Goal: Register for event/course

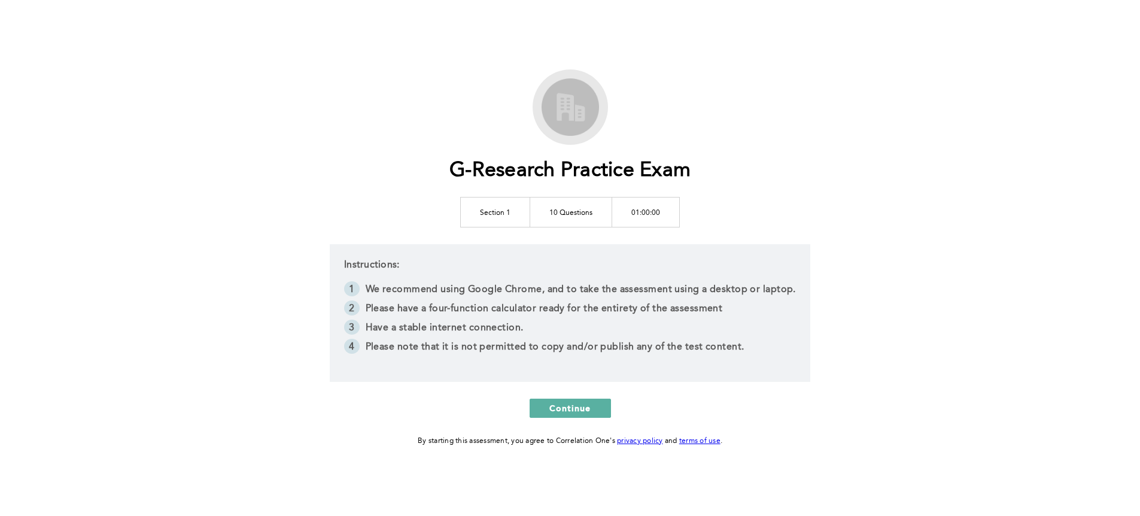
click at [573, 211] on td "10 Questions" at bounding box center [571, 212] width 82 height 30
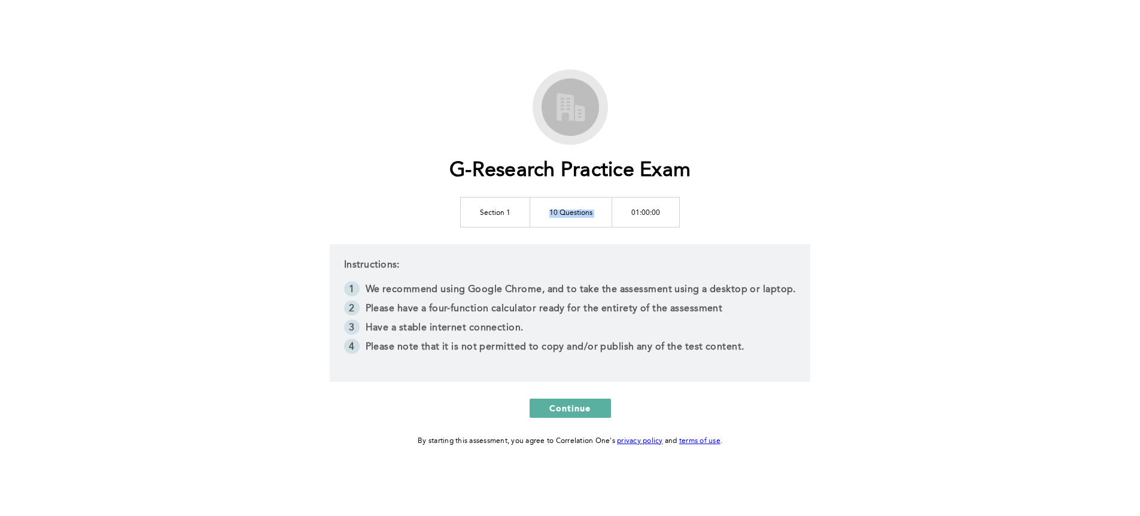
click at [573, 211] on td "10 Questions" at bounding box center [571, 212] width 82 height 30
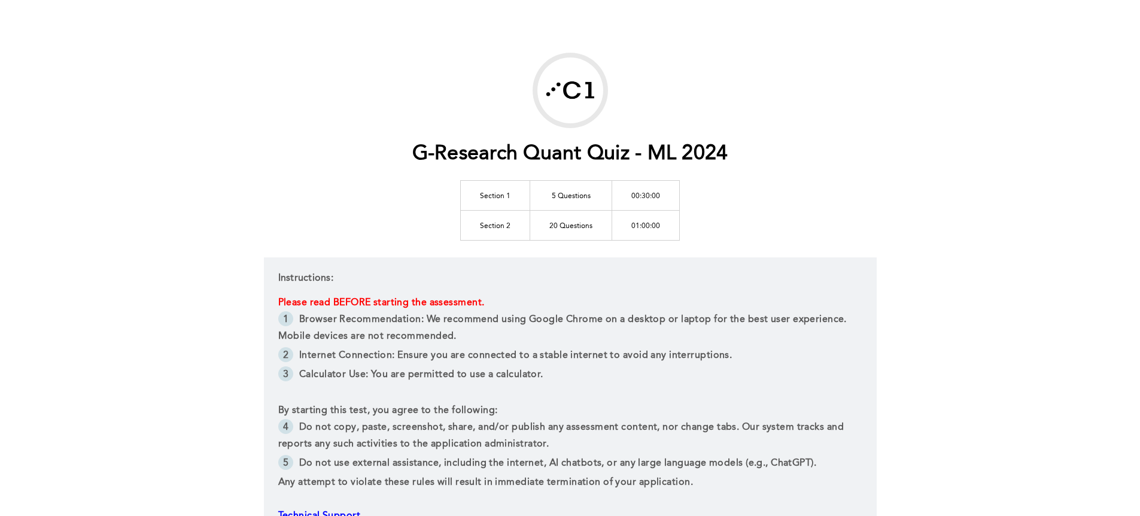
scroll to position [19, 0]
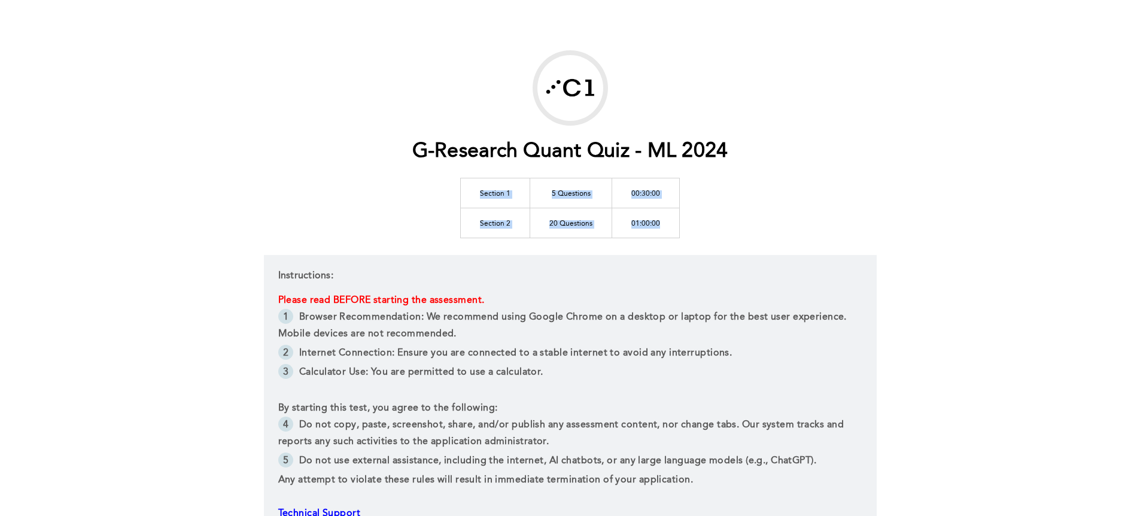
drag, startPoint x: 669, startPoint y: 221, endPoint x: 469, endPoint y: 180, distance: 203.4
click at [469, 180] on tbody "Section 1 5 Questions 00:30:00 Section 2 20 Questions 01:00:00" at bounding box center [570, 208] width 219 height 60
copy tbody "Section 1 5 Questions 00:30:00 Section 2 20 Questions 01:00:00"
